Goal: Task Accomplishment & Management: Manage account settings

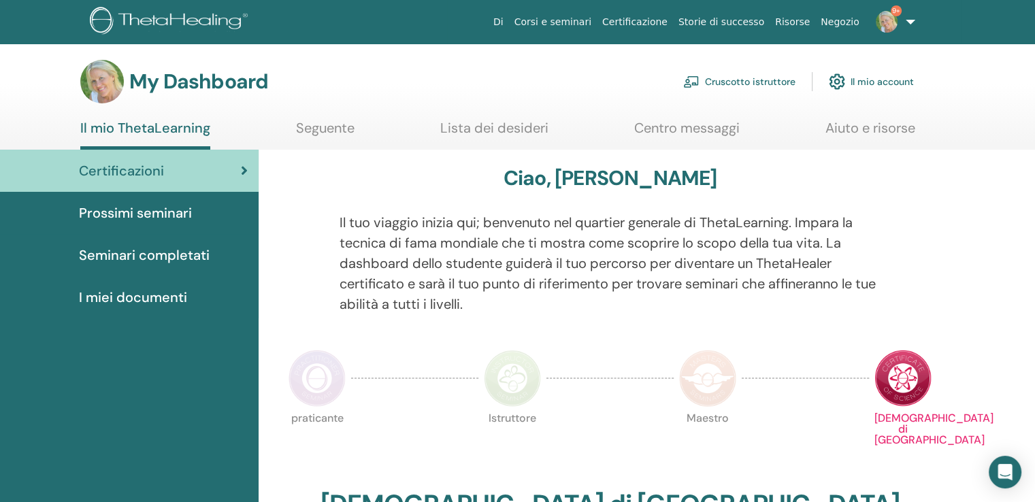
click at [756, 80] on link "Cruscotto istruttore" at bounding box center [739, 82] width 112 height 30
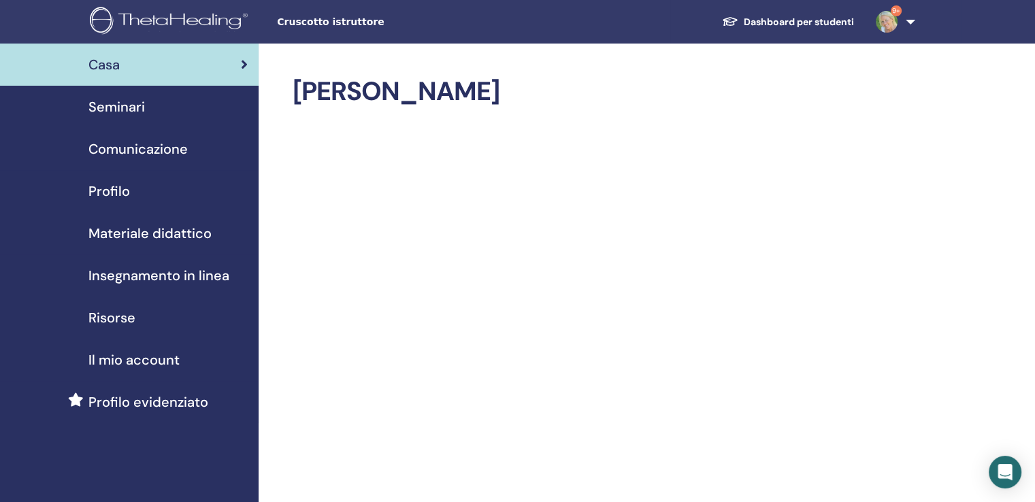
click at [117, 106] on span "Seminari" at bounding box center [116, 107] width 56 height 20
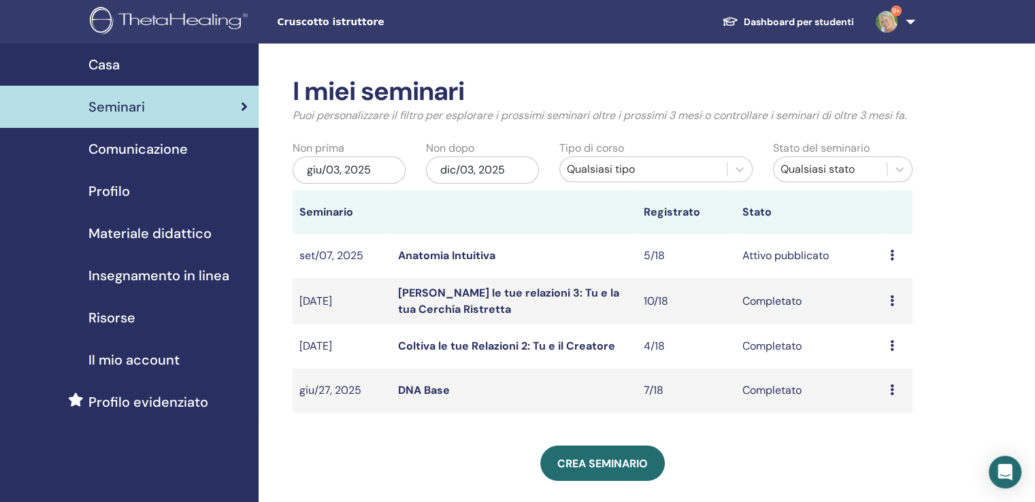
click at [892, 255] on icon at bounding box center [892, 255] width 4 height 11
click at [885, 267] on link "Anteprima" at bounding box center [883, 265] width 53 height 14
click at [893, 255] on div "Anteprima Modificare Partecipanti Annulla" at bounding box center [898, 256] width 16 height 16
click at [881, 308] on link "Partecipanti" at bounding box center [888, 307] width 61 height 14
